Goal: Participate in discussion: Engage in conversation with other users on a specific topic

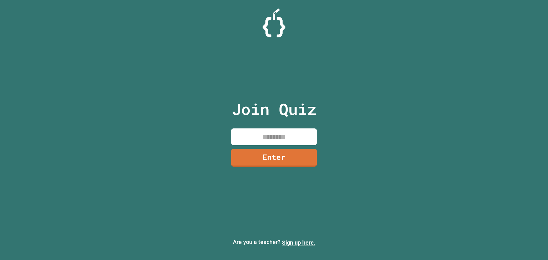
click at [283, 140] on input at bounding box center [274, 136] width 86 height 17
type input "********"
click at [289, 153] on link "Enter" at bounding box center [273, 156] width 83 height 19
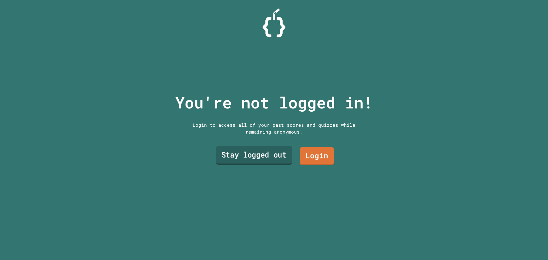
click at [265, 158] on link "Stay logged out" at bounding box center [254, 155] width 76 height 19
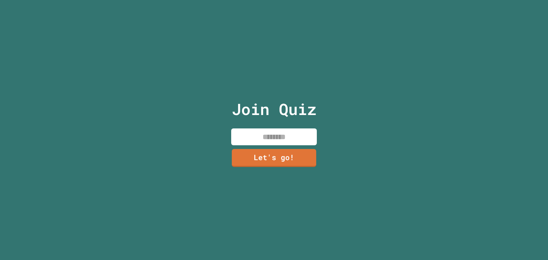
click at [275, 134] on input at bounding box center [274, 136] width 86 height 17
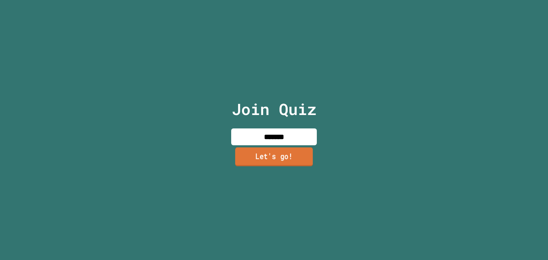
type input "*******"
click at [278, 151] on link "Let's go!" at bounding box center [274, 156] width 86 height 19
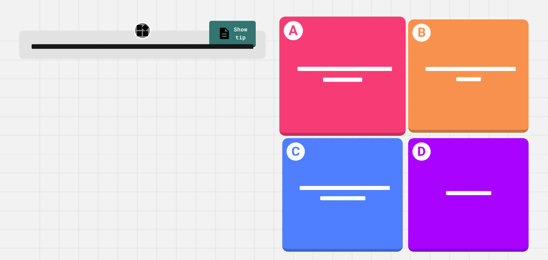
click at [353, 94] on div "**********" at bounding box center [342, 74] width 126 height 49
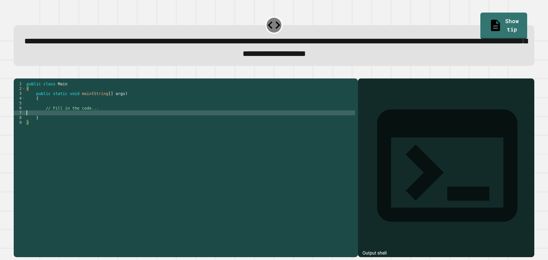
click at [51, 122] on div "public class Main { public static void main ( String [ ] args ) { // Fill in th…" at bounding box center [189, 161] width 329 height 160
type textarea "*******"
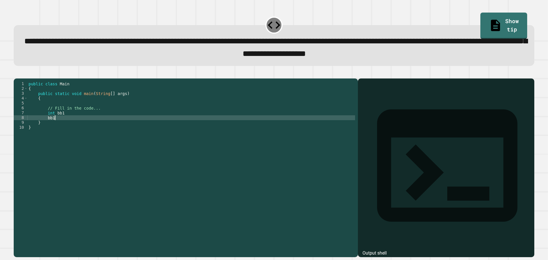
scroll to position [0, 2]
type textarea "*********"
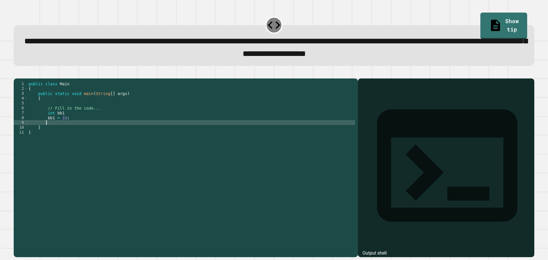
click at [65, 121] on div "public class Main { public static void main ( String [ ] args ) { // Fill in th…" at bounding box center [190, 161] width 327 height 160
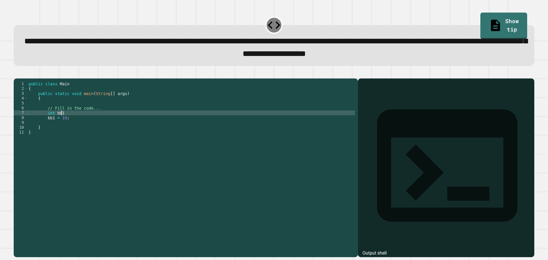
type textarea "********"
click at [62, 136] on div "public class Main { public static void main ( String [ ] args ) { // Fill in th…" at bounding box center [190, 161] width 327 height 160
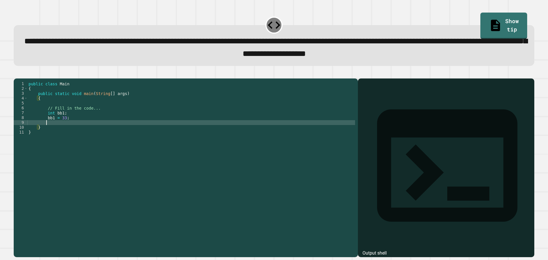
click at [61, 131] on div "public class Main { public static void main ( String [ ] args ) { // Fill in th…" at bounding box center [190, 161] width 327 height 160
type textarea "********"
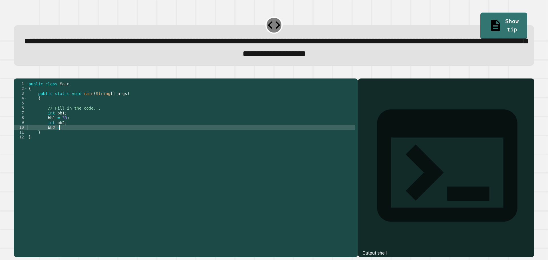
scroll to position [0, 2]
type textarea "*********"
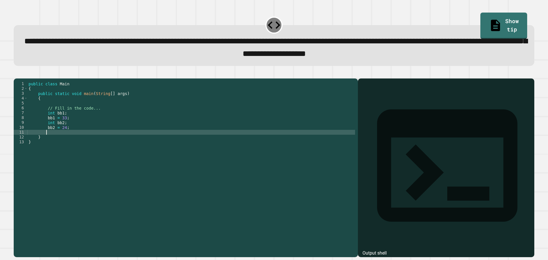
scroll to position [0, 1]
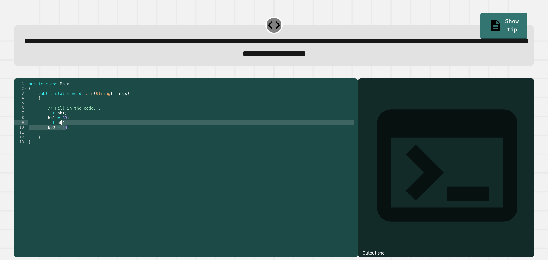
drag, startPoint x: 72, startPoint y: 135, endPoint x: 66, endPoint y: 135, distance: 5.7
click at [66, 135] on div "public class Main { public static void main ( String [ ] args ) { // Fill in th…" at bounding box center [190, 161] width 327 height 160
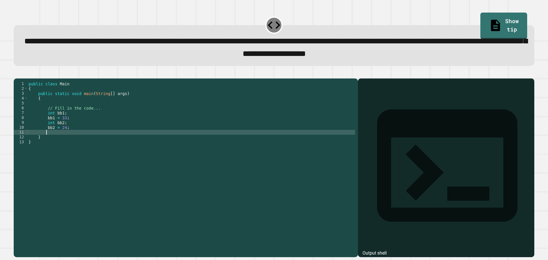
click at [72, 143] on div "public class Main { public static void main ( String [ ] args ) { // Fill in th…" at bounding box center [190, 161] width 327 height 160
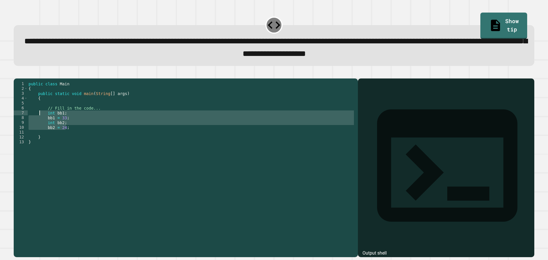
drag, startPoint x: 71, startPoint y: 139, endPoint x: 39, endPoint y: 123, distance: 35.5
click at [39, 123] on div "public class Main { public static void main ( String [ ] args ) { // Fill in th…" at bounding box center [190, 161] width 327 height 160
type textarea "**********"
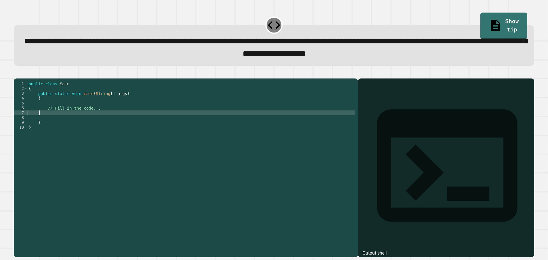
scroll to position [0, 1]
type textarea "*"
click at [130, 121] on div "public class Main { public static void main ( String [ ] args ) { // Fill in th…" at bounding box center [190, 161] width 327 height 160
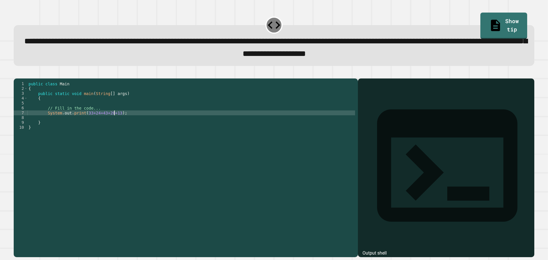
click at [115, 121] on div "public class Main { public static void main ( String [ ] args ) { // Fill in th…" at bounding box center [190, 161] width 327 height 160
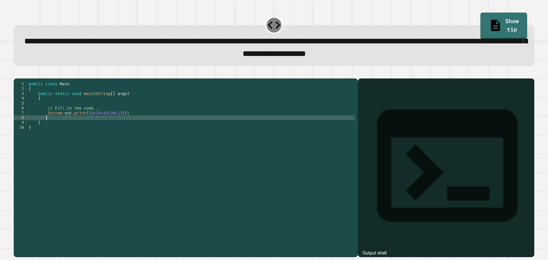
click at [84, 125] on div "public class Main { public static void main ( String [ ] args ) { // Fill in th…" at bounding box center [190, 161] width 327 height 160
click at [83, 124] on div "public class Main { public static void main ( String [ ] args ) { // Fill in th…" at bounding box center [190, 161] width 327 height 160
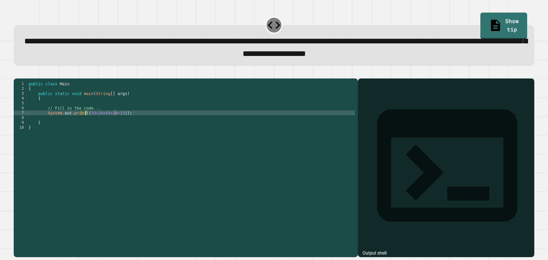
scroll to position [0, 4]
click at [118, 121] on div "public class Main { public static void main ( String [ ] args ) { // Fill in th…" at bounding box center [190, 161] width 327 height 160
click at [83, 123] on div "public class Main { public static void main ( String [ ] args ) { // Fill in th…" at bounding box center [190, 161] width 327 height 160
type textarea "**********"
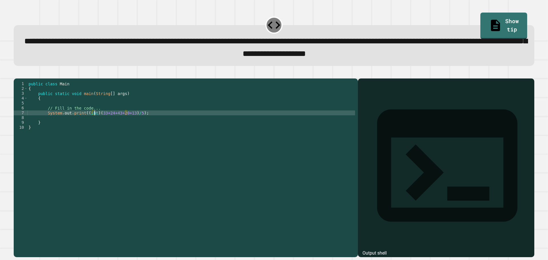
scroll to position [0, 5]
click at [55, 126] on div "public class Main { public static void main ( String [ ] args ) { // Fill in th…" at bounding box center [190, 161] width 327 height 160
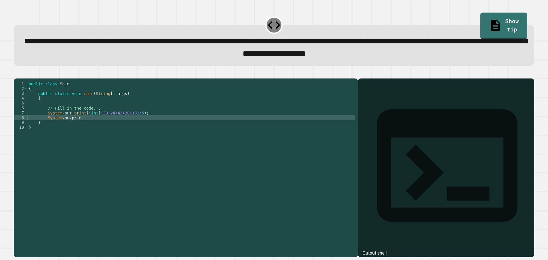
scroll to position [0, 3]
click at [66, 129] on div "public class Main { public static void main ( String [ ] args ) { // Fill in th…" at bounding box center [190, 161] width 327 height 160
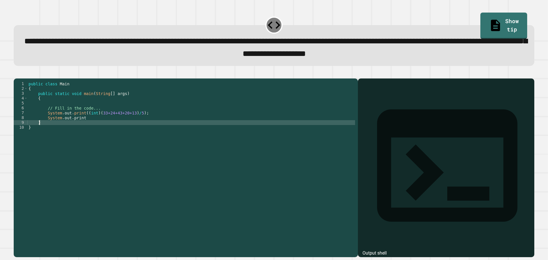
click at [84, 129] on div "public class Main { public static void main ( String [ ] args ) { // Fill in th…" at bounding box center [190, 161] width 327 height 160
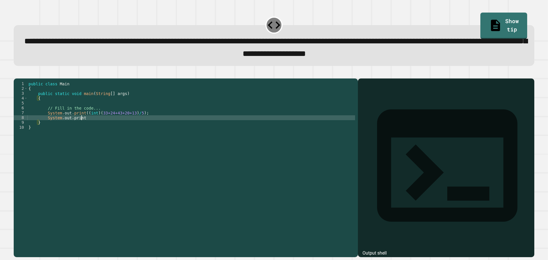
click at [83, 127] on div "public class Main { public static void main ( String [ ] args ) { // Fill in th…" at bounding box center [190, 161] width 327 height 160
click at [80, 124] on div "public class Main { public static void main ( String [ ] args ) { // Fill in th…" at bounding box center [190, 161] width 327 height 160
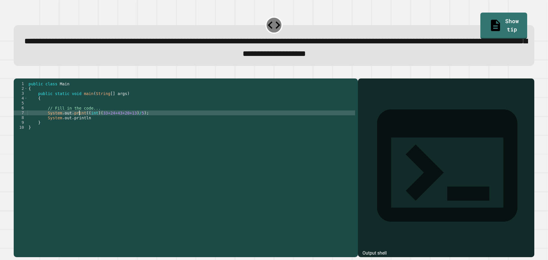
click at [82, 123] on div "public class Main { public static void main ( String [ ] args ) { // Fill in th…" at bounding box center [190, 161] width 327 height 160
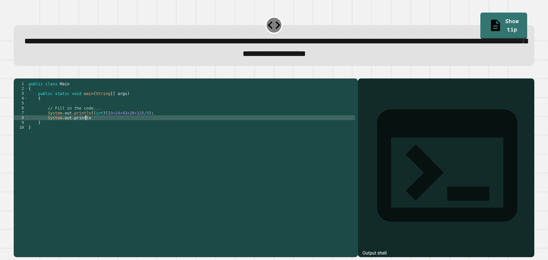
click at [91, 128] on div "public class Main { public static void main ( String [ ] args ) { // Fill in th…" at bounding box center [190, 161] width 327 height 160
click at [105, 127] on div "public class Main { public static void main ( String [ ] args ) { // Fill in th…" at bounding box center [190, 161] width 327 height 160
click at [140, 127] on div "public class Main { public static void main ( String [ ] args ) { // Fill in th…" at bounding box center [190, 161] width 327 height 160
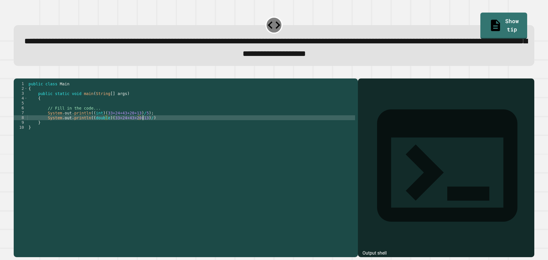
scroll to position [0, 8]
click at [152, 127] on div "public class Main { public static void main ( String [ ] args ) { // Fill in th…" at bounding box center [190, 161] width 327 height 160
type textarea "**********"
click at [17, 74] on button "button" at bounding box center [17, 74] width 0 height 0
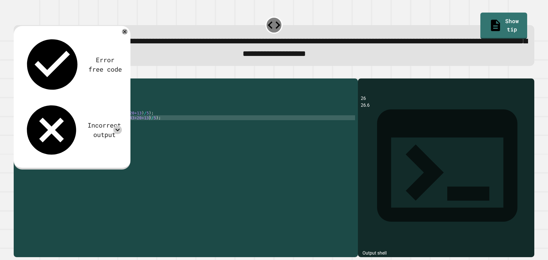
click at [119, 125] on icon at bounding box center [117, 129] width 9 height 9
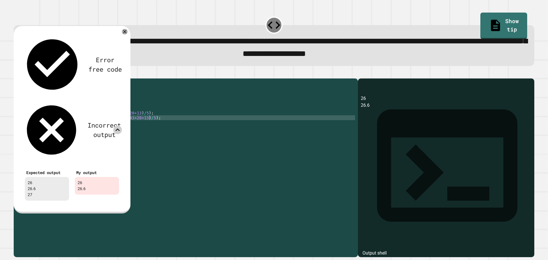
click at [115, 125] on icon at bounding box center [117, 129] width 9 height 9
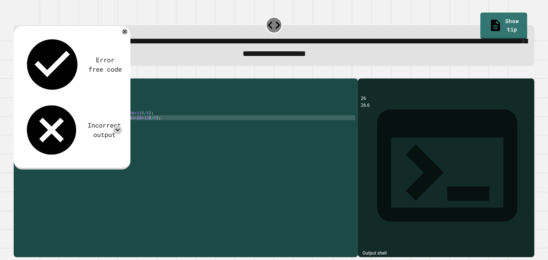
click at [166, 126] on div "public class Main { public static void main ( String [ ] args ) { // Fill in th…" at bounding box center [190, 161] width 327 height 160
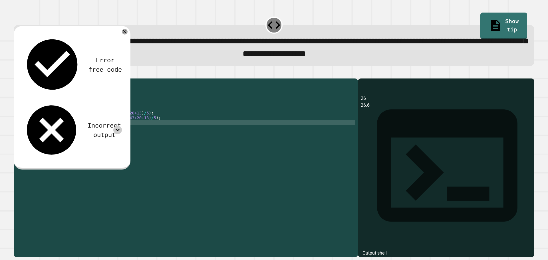
scroll to position [0, 4]
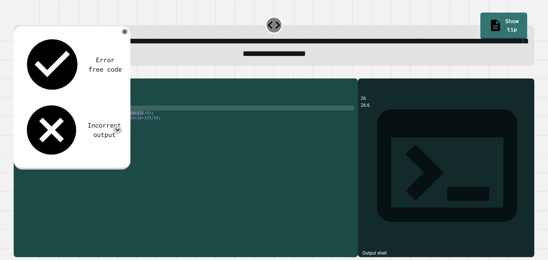
drag, startPoint x: 151, startPoint y: 120, endPoint x: 50, endPoint y: 118, distance: 101.8
click at [50, 118] on div "public class Main { public static void main ( String [ ] args ) { // Fill in th…" at bounding box center [190, 161] width 327 height 160
click at [155, 125] on div "public class Main { public static void main ( String [ ] args ) { // Fill in th…" at bounding box center [190, 161] width 327 height 160
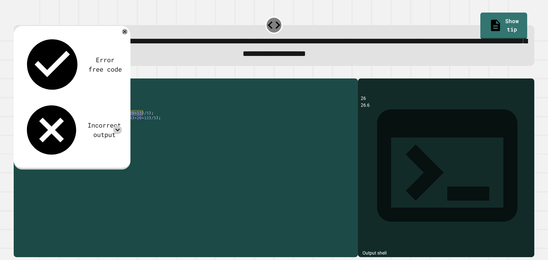
drag, startPoint x: 146, startPoint y: 122, endPoint x: 46, endPoint y: 121, distance: 99.5
click at [46, 121] on div "public class Main { public static void main ( String [ ] args ) { // Fill in th…" at bounding box center [190, 161] width 327 height 160
drag, startPoint x: 100, startPoint y: 133, endPoint x: 47, endPoint y: 131, distance: 52.8
click at [47, 131] on div "public class Main { public static void main ( String [ ] args ) { // Fill in th…" at bounding box center [190, 161] width 327 height 160
paste textarea "**********"
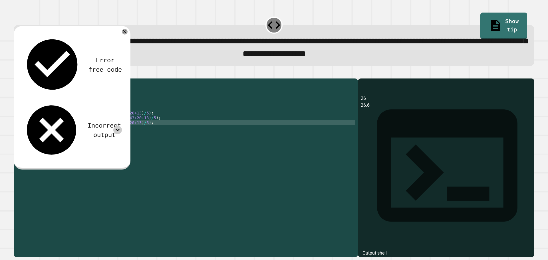
click at [138, 132] on div "public class Main { public static void main ( String [ ] args ) { // Fill in th…" at bounding box center [190, 161] width 327 height 160
click at [17, 74] on icon "button" at bounding box center [17, 74] width 0 height 0
drag, startPoint x: 151, startPoint y: 131, endPoint x: 140, endPoint y: 130, distance: 11.1
click at [140, 130] on div "public class Main { public static void main ( String [ ] args ) { // Fill in th…" at bounding box center [190, 161] width 327 height 160
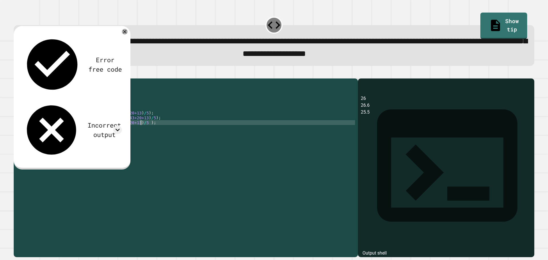
scroll to position [0, 8]
click at [132, 131] on div "public class Main { public static void main ( String [ ] args ) { // Fill in th…" at bounding box center [190, 161] width 327 height 160
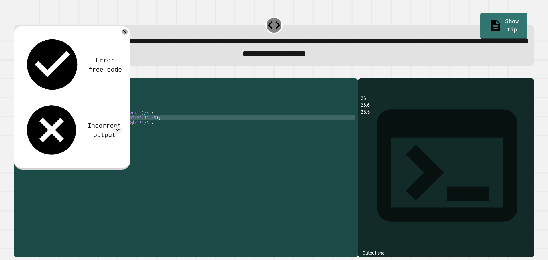
click at [134, 128] on div "public class Main { public static void main ( String [ ] args ) { // Fill in th…" at bounding box center [190, 161] width 327 height 160
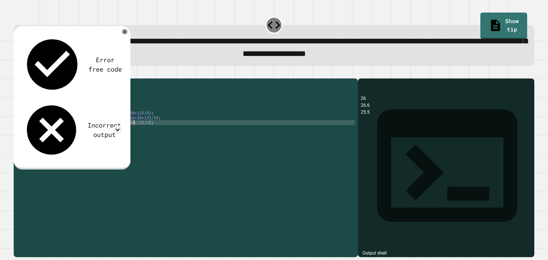
click at [135, 131] on div "public class Main { public static void main ( String [ ] args ) { // Fill in th…" at bounding box center [190, 161] width 327 height 160
click at [132, 132] on div "public class Main { public static void main ( String [ ] args ) { // Fill in th…" at bounding box center [190, 161] width 327 height 160
click at [134, 134] on div "public class Main { public static void main ( String [ ] args ) { // Fill in th…" at bounding box center [190, 161] width 327 height 160
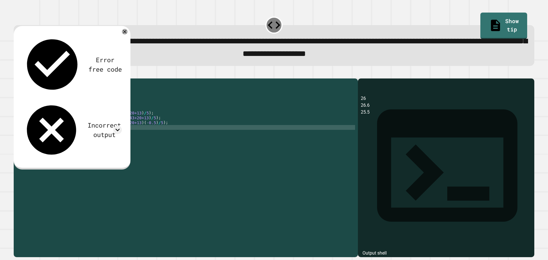
scroll to position [0, 1]
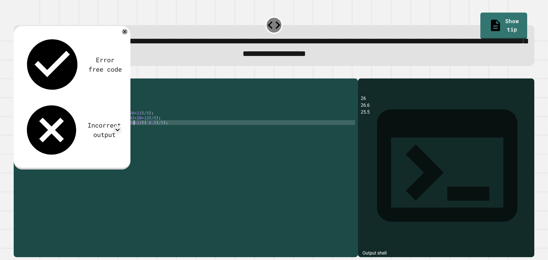
click at [134, 130] on div "public class Main { public static void main ( String [ ] args ) { // Fill in th…" at bounding box center [190, 161] width 327 height 160
click at [140, 131] on div "public class Main { public static void main ( String [ ] args ) { // Fill in th…" at bounding box center [190, 161] width 327 height 160
click at [17, 74] on button "button" at bounding box center [17, 74] width 0 height 0
click at [137, 132] on div "public class Main { public static void main ( String [ ] args ) { // Fill in th…" at bounding box center [190, 161] width 327 height 160
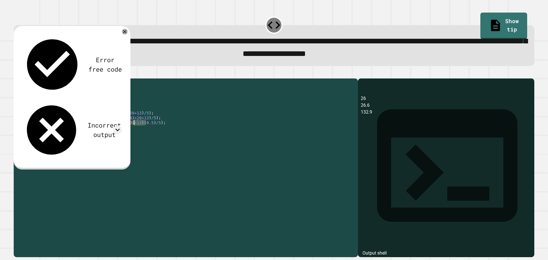
drag, startPoint x: 144, startPoint y: 132, endPoint x: 134, endPoint y: 133, distance: 9.8
click at [134, 133] on div "public class Main { public static void main ( String [ ] args ) { // Fill in th…" at bounding box center [190, 161] width 327 height 160
drag, startPoint x: 99, startPoint y: 132, endPoint x: 88, endPoint y: 134, distance: 10.7
click at [88, 134] on div "public class Main { public static void main ( String [ ] args ) { // Fill in th…" at bounding box center [190, 161] width 327 height 160
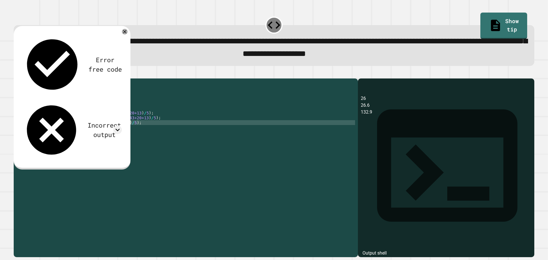
click at [127, 129] on div "public class Main { public static void main ( String [ ] args ) { // Fill in th…" at bounding box center [190, 161] width 327 height 160
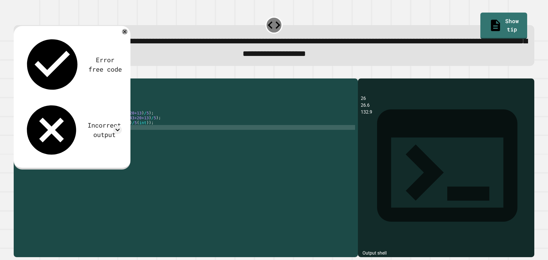
click at [138, 134] on div "public class Main { public static void main ( String [ ] args ) { // Fill in th…" at bounding box center [190, 161] width 327 height 160
click at [137, 130] on div "public class Main { public static void main ( String [ ] args ) { // Fill in th…" at bounding box center [190, 161] width 327 height 160
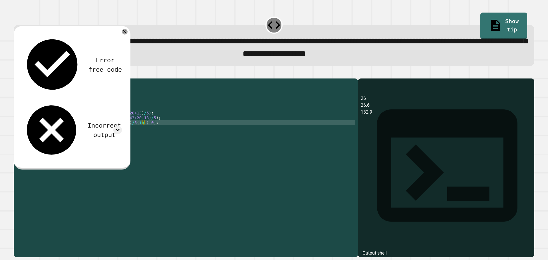
scroll to position [0, 8]
click at [17, 74] on button "button" at bounding box center [17, 74] width 0 height 0
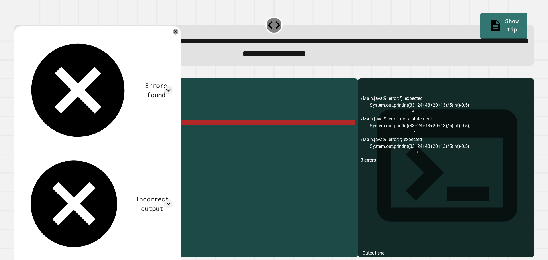
click at [138, 132] on div "public class Main { public static void main ( String [ ] args ) { // Fill in th…" at bounding box center [190, 161] width 327 height 160
click at [137, 45] on div "Errors found" at bounding box center [97, 90] width 151 height 112
click at [173, 86] on icon at bounding box center [168, 90] width 9 height 9
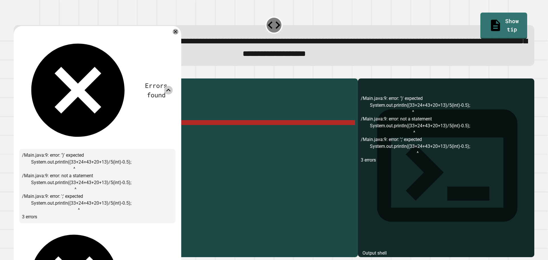
click at [173, 86] on icon at bounding box center [168, 90] width 9 height 9
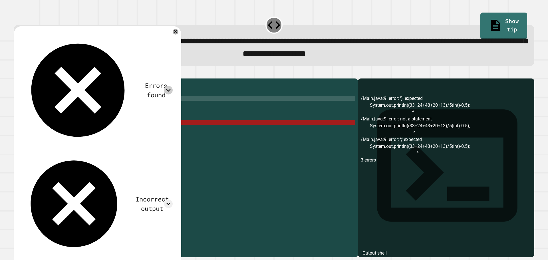
click at [229, 107] on div "public class Main { public static void main ( String [ ] args ) { // Fill in th…" at bounding box center [190, 161] width 327 height 160
drag, startPoint x: 137, startPoint y: 132, endPoint x: 128, endPoint y: 134, distance: 9.2
click at [128, 134] on div "public class Main { public static void main ( String [ ] args ) { // Fill in th…" at bounding box center [190, 161] width 327 height 160
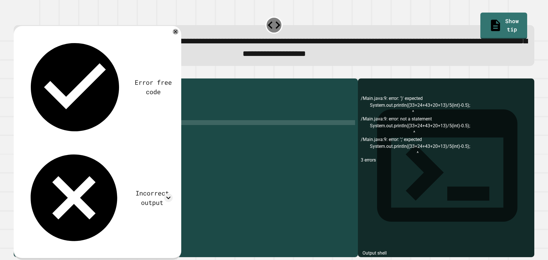
scroll to position [0, 8]
click at [17, 74] on icon "button" at bounding box center [17, 74] width 0 height 0
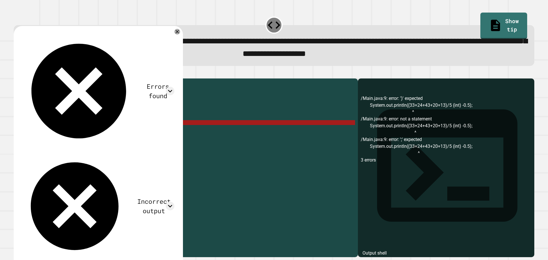
drag, startPoint x: 151, startPoint y: 131, endPoint x: 130, endPoint y: 133, distance: 21.2
click at [130, 133] on div "public class Main { public static void main ( String [ ] args ) { // Fill in th…" at bounding box center [190, 161] width 327 height 160
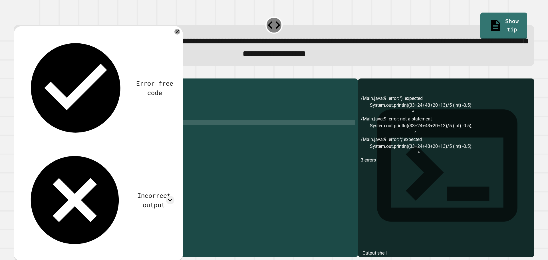
click at [87, 131] on div "public class Main { public static void main ( String [ ] args ) { // Fill in th…" at bounding box center [190, 161] width 327 height 160
click at [17, 74] on button "button" at bounding box center [17, 74] width 0 height 0
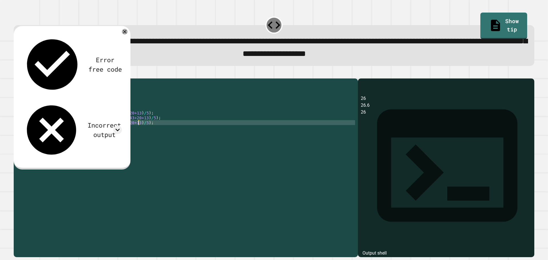
click at [139, 132] on div "public class Main { public static void main ( String [ ] args ) { // Fill in th…" at bounding box center [190, 161] width 327 height 160
type textarea "**********"
click at [17, 74] on icon "button" at bounding box center [17, 74] width 0 height 0
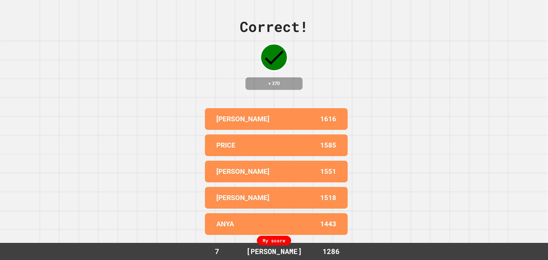
click at [247, 6] on div "Correct! + 370 [PERSON_NAME] 1616 [PERSON_NAME] 1585 [PERSON_NAME] 1551 [PERSON…" at bounding box center [274, 130] width 548 height 260
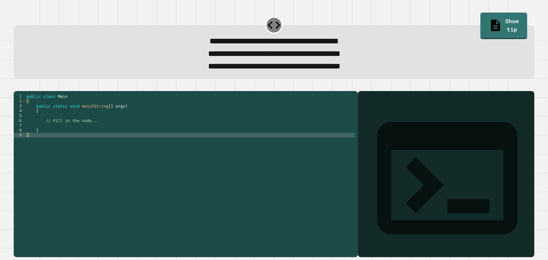
click at [81, 136] on div "public class Main { public static void main ( String [ ] args ) { // Fill in th…" at bounding box center [189, 166] width 329 height 145
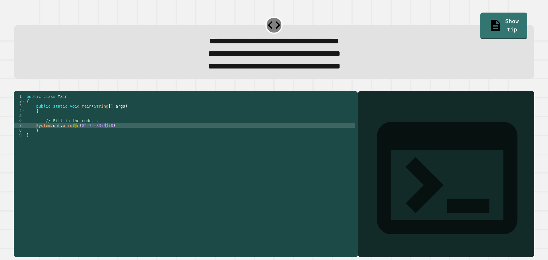
scroll to position [0, 5]
click at [77, 136] on div "public class Main { public static void main ( String [ ] args ) { // Fill in th…" at bounding box center [189, 166] width 329 height 145
click at [108, 137] on div "public class Main { public static void main ( String [ ] args ) { // Fill in th…" at bounding box center [189, 166] width 329 height 145
click at [77, 136] on div "public class Main { public static void main ( String [ ] args ) { // Fill in th…" at bounding box center [189, 166] width 329 height 145
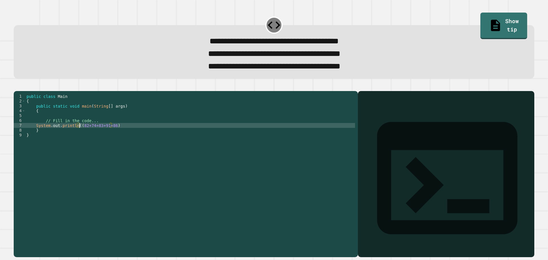
scroll to position [0, 4]
click at [109, 136] on div "public class Main { public static void main ( String [ ] args ) { // Fill in th…" at bounding box center [189, 166] width 329 height 145
click at [132, 135] on div "public class Main { public static void main ( String [ ] args ) { // Fill in th…" at bounding box center [189, 166] width 329 height 145
type textarea "**********"
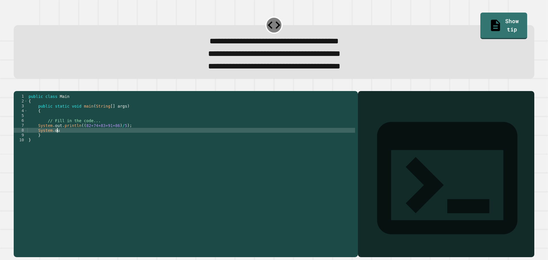
scroll to position [0, 2]
type textarea "*"
click at [66, 136] on div "public class Main { public static void main ( String [ ] args ) { // Fill in th…" at bounding box center [190, 166] width 327 height 145
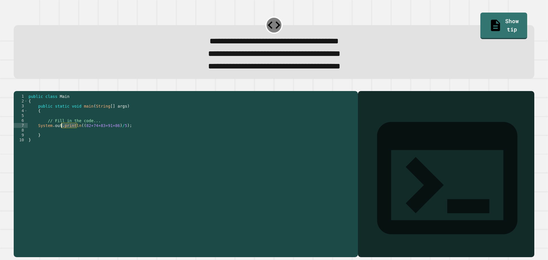
click at [66, 136] on div "public class Main { public static void main ( String [ ] args ) { // Fill in th…" at bounding box center [190, 166] width 327 height 145
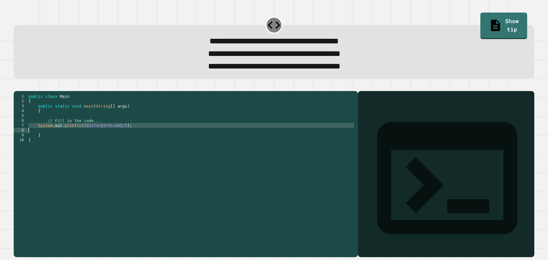
click at [66, 136] on div "public class Main { public static void main ( String [ ] args ) { // Fill in th…" at bounding box center [190, 166] width 327 height 145
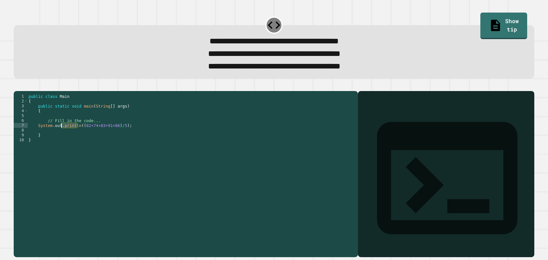
click at [112, 137] on div "public class Main { public static void main ( String [ ] args ) { // Fill in th…" at bounding box center [190, 166] width 327 height 145
drag, startPoint x: 126, startPoint y: 137, endPoint x: 38, endPoint y: 135, distance: 88.1
click at [38, 135] on div "public class Main { public static void main ( String [ ] args ) { // Fill in th…" at bounding box center [190, 166] width 327 height 145
type textarea "**********"
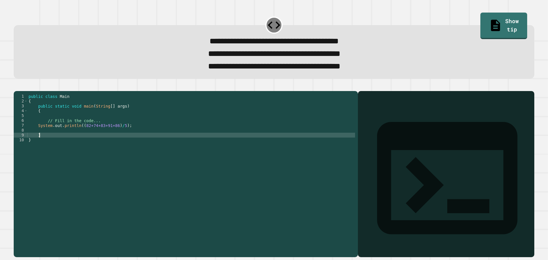
click at [45, 143] on div "public class Main { public static void main ( String [ ] args ) { // Fill in th…" at bounding box center [190, 166] width 327 height 145
click at [45, 141] on div "public class Main { public static void main ( String [ ] args ) { // Fill in th…" at bounding box center [190, 166] width 327 height 145
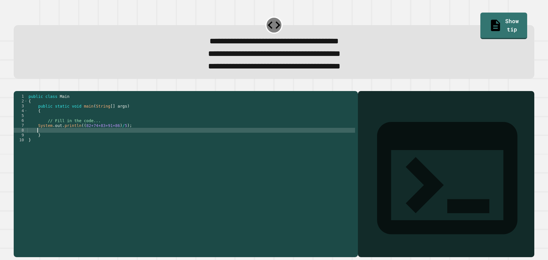
paste textarea "**********"
click at [78, 140] on div "public class Main { public static void main ( String [ ] args ) { // Fill in th…" at bounding box center [190, 166] width 327 height 145
type textarea "**********"
click at [17, 86] on button "button" at bounding box center [17, 86] width 0 height 0
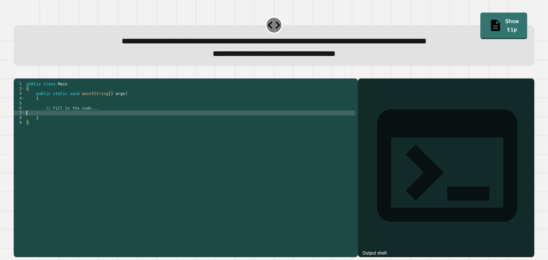
click at [46, 121] on div "public class Main { public static void main ( String [ ] args ) { // Fill in th…" at bounding box center [189, 161] width 329 height 160
type textarea "*"
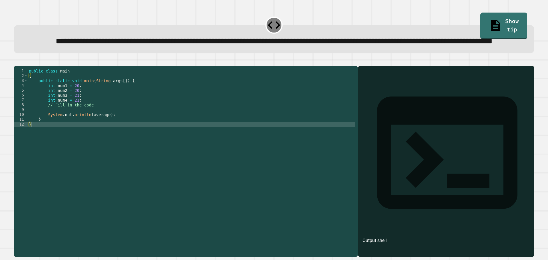
click at [60, 133] on div "public class Main { public static void main ( String args [ ]) { int num1 = 20 …" at bounding box center [191, 148] width 327 height 160
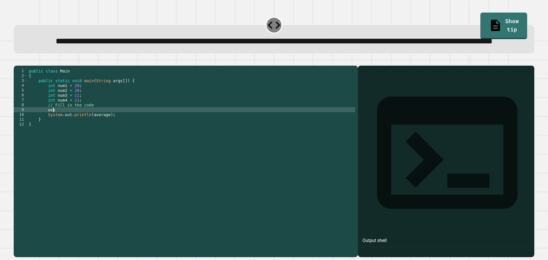
scroll to position [0, 1]
type textarea "*"
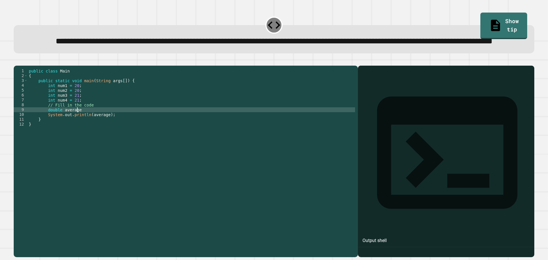
type textarea "**********"
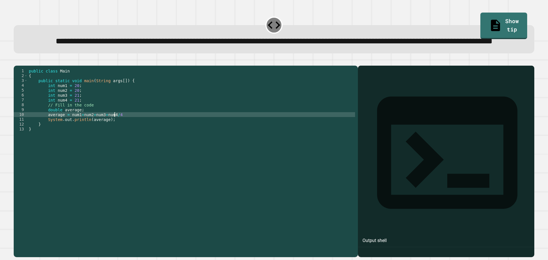
scroll to position [0, 6]
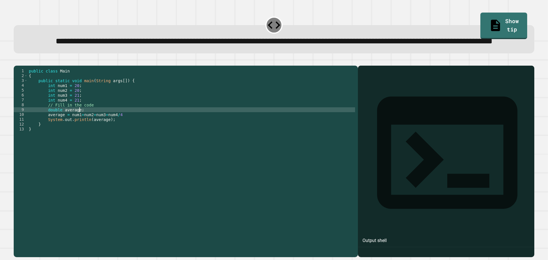
click at [110, 133] on div "public class Main { public static void main ( String args [ ]) { int num1 = 20 …" at bounding box center [191, 148] width 327 height 160
click at [110, 135] on div "public class Main { public static void main ( String args [ ]) { int num1 = 20 …" at bounding box center [191, 148] width 327 height 160
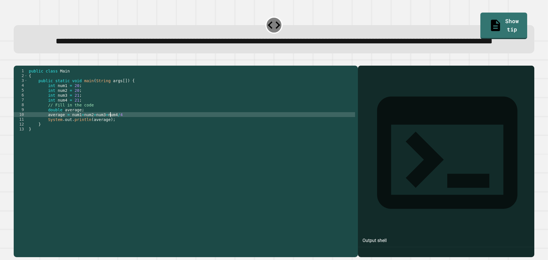
scroll to position [0, 6]
click at [68, 135] on div "public class Main { public static void main ( String args [ ]) { int num1 = 20 …" at bounding box center [191, 148] width 327 height 160
click at [128, 135] on div "public class Main { public static void main ( String args [ ]) { int num1 = 20 …" at bounding box center [191, 148] width 327 height 160
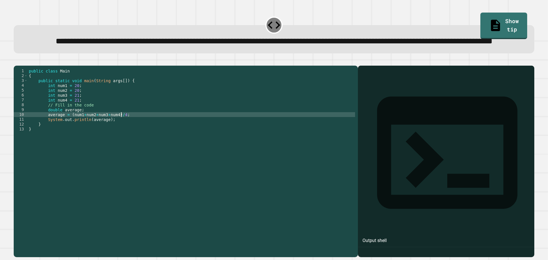
click at [21, 66] on icon "button" at bounding box center [20, 64] width 3 height 4
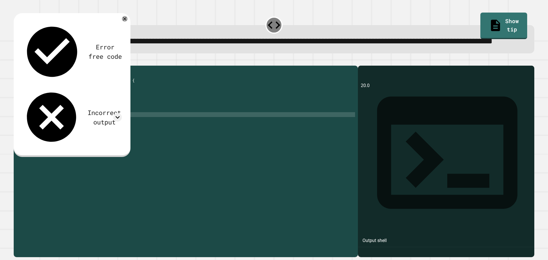
click at [87, 108] on div "Incorrect output" at bounding box center [104, 117] width 35 height 19
click at [121, 113] on icon at bounding box center [117, 117] width 9 height 9
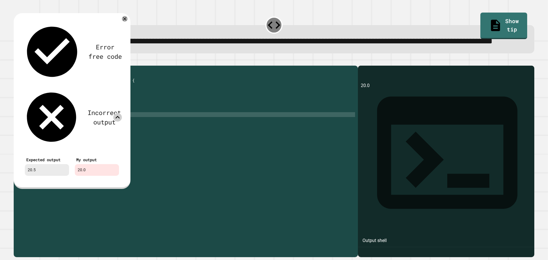
click at [117, 113] on icon at bounding box center [117, 117] width 9 height 9
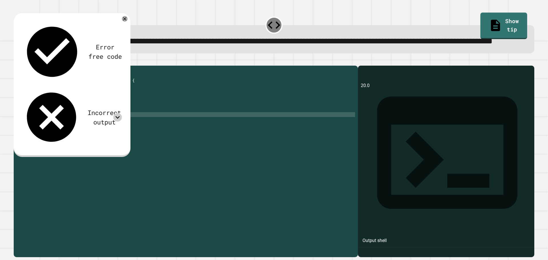
scroll to position [0, 3]
drag, startPoint x: 44, startPoint y: 130, endPoint x: 80, endPoint y: 131, distance: 36.8
click at [80, 131] on div "public class Main { public static void main ( String args [ ]) { int num1 = 20 …" at bounding box center [191, 148] width 327 height 160
click at [80, 131] on div "public class Main { public static void main ( String args [ ]) { int num1 = 20 …" at bounding box center [191, 143] width 327 height 150
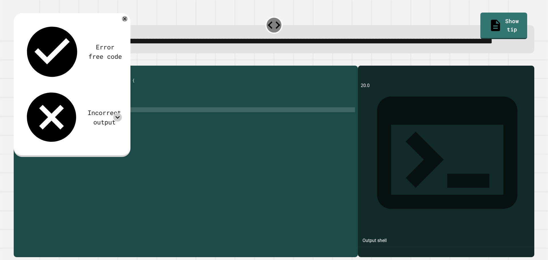
click at [70, 137] on div "public class Main { public static void main ( String args [ ]) { int num1 = 20 …" at bounding box center [191, 148] width 327 height 160
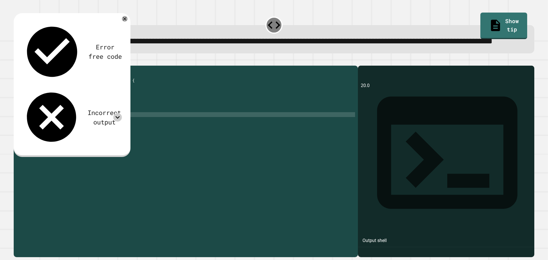
click at [70, 137] on div "public class Main { public static void main ( String args [ ]) { int num1 = 20 …" at bounding box center [191, 148] width 327 height 160
click at [68, 137] on div "public class Main { public static void main ( String args [ ]) { int num1 = 20 …" at bounding box center [191, 148] width 327 height 160
click at [17, 61] on button "button" at bounding box center [17, 61] width 0 height 0
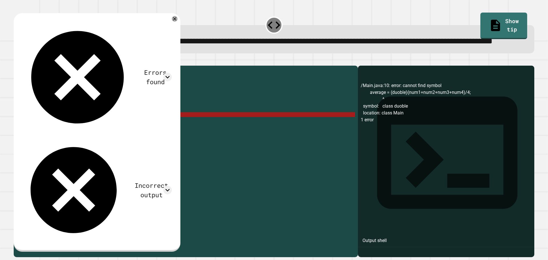
drag, startPoint x: 85, startPoint y: 136, endPoint x: 70, endPoint y: 137, distance: 15.7
click at [70, 137] on div "public class Main { public static void main ( String args [ ]) { int num1 = 20 …" at bounding box center [191, 148] width 327 height 160
click at [82, 138] on div "public class Main { public static void main ( String args [ ]) { int num1 = 20 …" at bounding box center [191, 143] width 327 height 150
click at [74, 135] on div "public class Main { public static void main ( String args [ ]) { int num1 = 20 …" at bounding box center [191, 148] width 327 height 160
click at [76, 135] on div "public class Main { public static void main ( String args [ ]) { int num1 = 20 …" at bounding box center [191, 148] width 327 height 160
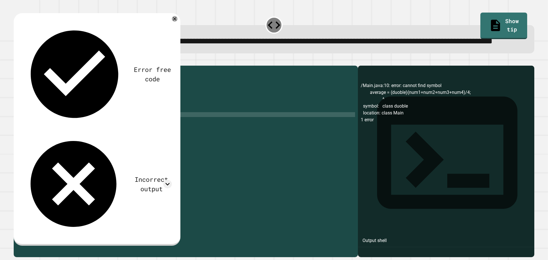
click at [81, 137] on div "public class Main { public static void main ( String args [ ]) { int num1 = 20 …" at bounding box center [191, 148] width 327 height 160
type textarea "**********"
click at [17, 61] on icon "button" at bounding box center [17, 61] width 0 height 0
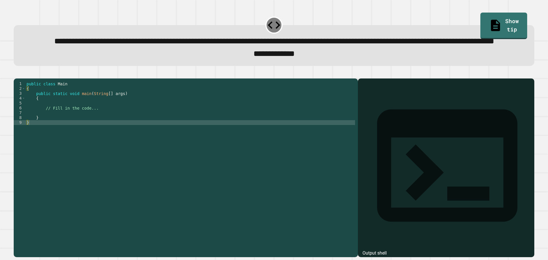
click at [49, 134] on div "public class Main { public static void main ( String [ ] args ) { // Fill in th…" at bounding box center [189, 153] width 329 height 145
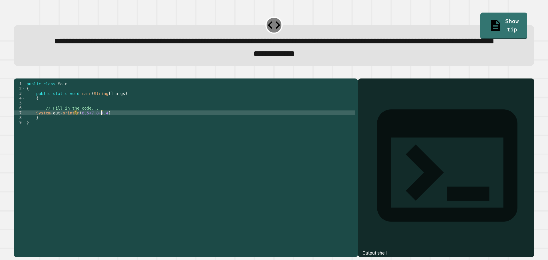
scroll to position [0, 5]
click at [76, 135] on div "public class Main { public static void main ( String [ ] args ) { // Fill in th…" at bounding box center [189, 153] width 329 height 145
click at [75, 133] on div "public class Main { public static void main ( String [ ] args ) { // Fill in th…" at bounding box center [189, 153] width 329 height 145
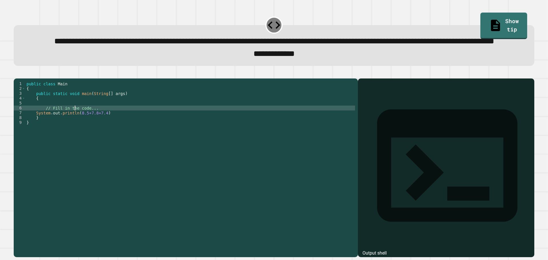
scroll to position [0, 5]
click at [75, 136] on div "public class Main { public static void main ( String [ ] args ) { // Fill in th…" at bounding box center [189, 153] width 329 height 145
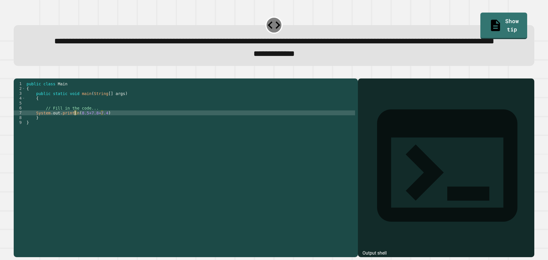
scroll to position [0, 3]
click at [113, 134] on div "public class Main { public static void main ( String [ ] args ) { // Fill in th…" at bounding box center [189, 153] width 329 height 145
click at [106, 136] on div "public class Main { public static void main ( String [ ] args ) { // Fill in th…" at bounding box center [189, 153] width 329 height 145
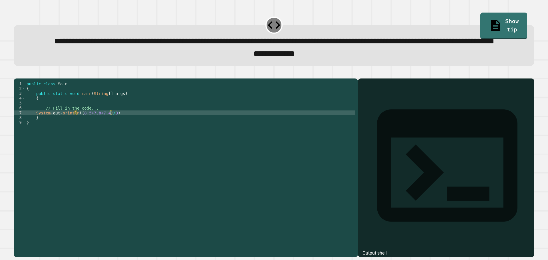
click at [75, 136] on div "public class Main { public static void main ( String [ ] args ) { // Fill in th…" at bounding box center [189, 153] width 329 height 145
click at [76, 136] on div "public class Main { public static void main ( String [ ] args ) { // Fill in th…" at bounding box center [189, 153] width 329 height 145
click at [17, 74] on icon "button" at bounding box center [17, 74] width 0 height 0
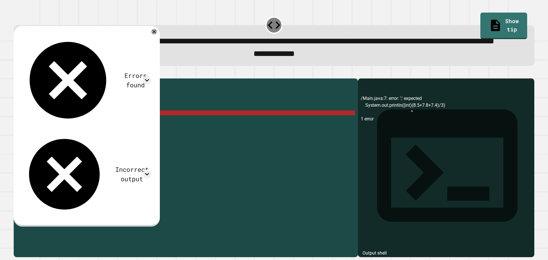
click at [141, 138] on div "public class Main { public static void main ( String [ ] args ) { // Fill in th…" at bounding box center [189, 153] width 329 height 145
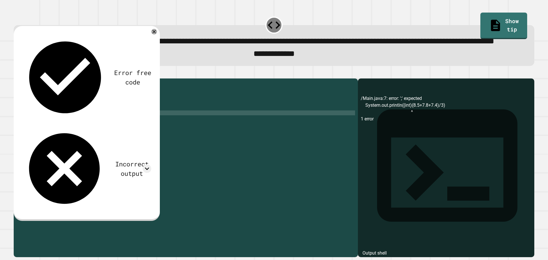
scroll to position [0, 7]
click at [17, 74] on button "button" at bounding box center [17, 74] width 0 height 0
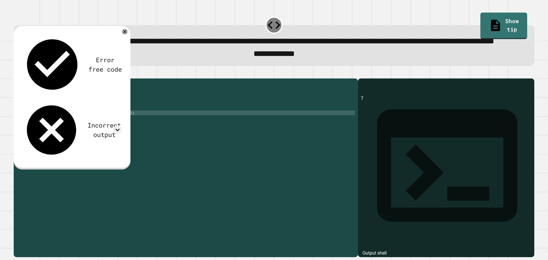
click at [87, 120] on div "Incorrect output" at bounding box center [104, 129] width 35 height 19
click at [117, 125] on icon at bounding box center [117, 129] width 9 height 9
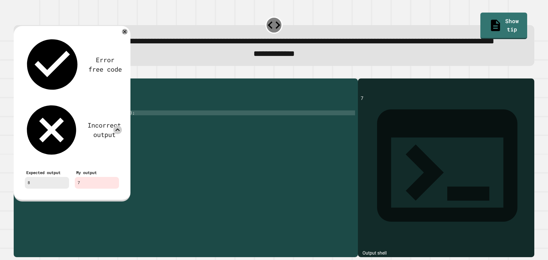
click at [116, 125] on icon at bounding box center [117, 129] width 9 height 9
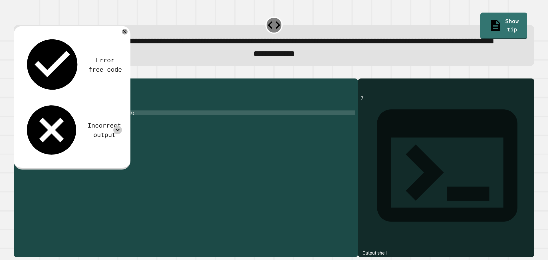
click at [121, 137] on div "public class Main { public static void main ( String [ ] args ) { // Fill in th…" at bounding box center [189, 153] width 329 height 145
click at [17, 74] on icon "button" at bounding box center [17, 74] width 0 height 0
click at [125, 134] on div "public class Main { public static void main ( String [ ] args ) { // Fill in th…" at bounding box center [189, 153] width 329 height 145
click at [114, 135] on div "public class Main { public static void main ( String [ ] args ) { // Fill in th…" at bounding box center [189, 153] width 329 height 145
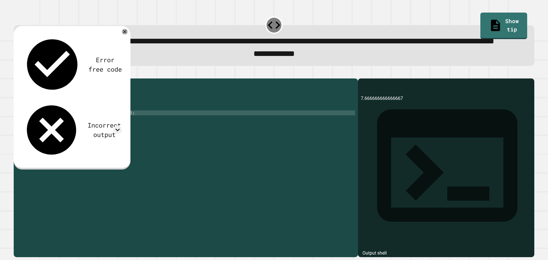
scroll to position [0, 6]
click at [121, 137] on div "public class Main { public static void main ( String [ ] args ) { // Fill in th…" at bounding box center [189, 153] width 329 height 145
click at [17, 74] on icon "button" at bounding box center [17, 74] width 0 height 0
click at [131, 135] on div "public class Main { public static void main ( String [ ] args ) { // Fill in th…" at bounding box center [189, 153] width 329 height 145
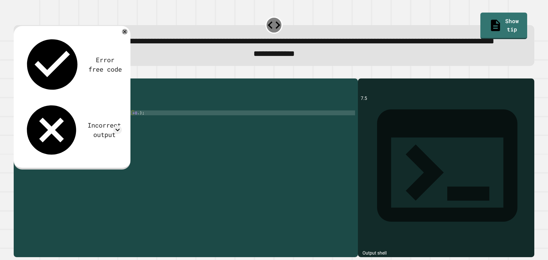
scroll to position [0, 7]
type textarea "**********"
click at [17, 74] on button "button" at bounding box center [17, 74] width 0 height 0
